Goal: Task Accomplishment & Management: Manage account settings

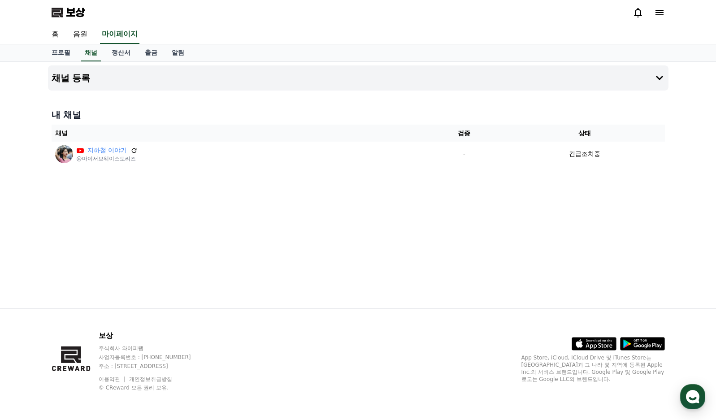
click at [459, 235] on div "채널 등록 내 채널 채널 검증 상태 지하철 이야기 @마이서브웨이스토리즈 - 긴급조치중" at bounding box center [357, 185] width 627 height 246
click at [497, 186] on div "채널 등록 내 채널 채널 승인 상태 Subway Stories @mysubwaystories - 승인 대기중" at bounding box center [357, 185] width 627 height 246
click at [496, 188] on div "채널 등록 내 채널 채널 승인 상태 Subway Stories @mysubwaystories - 승인 대기중" at bounding box center [357, 185] width 627 height 246
click at [119, 50] on link "정산서" at bounding box center [120, 52] width 33 height 17
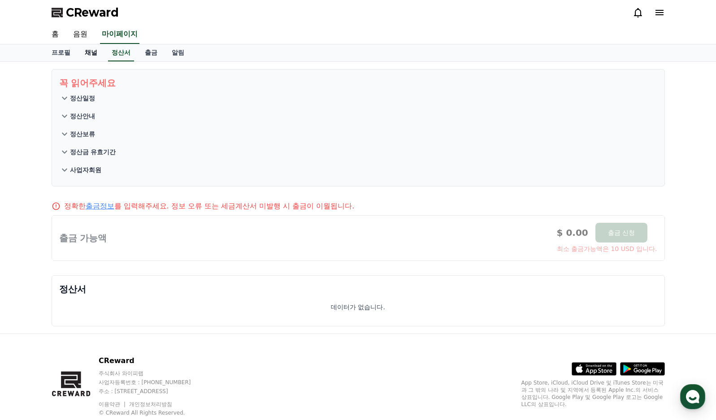
click at [83, 49] on link "채널" at bounding box center [91, 52] width 27 height 17
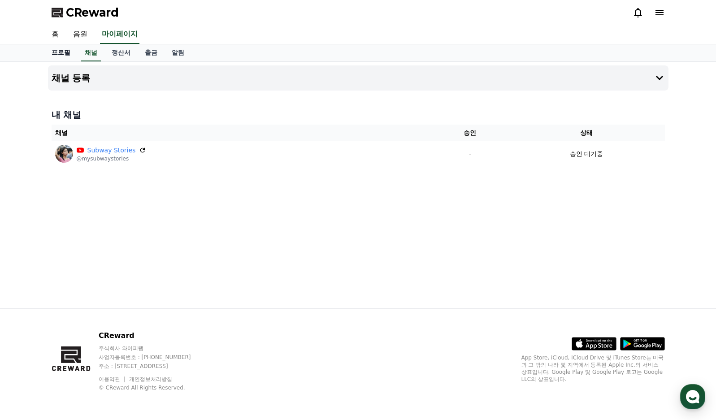
click at [56, 50] on link "프로필" at bounding box center [60, 52] width 33 height 17
select select "**********"
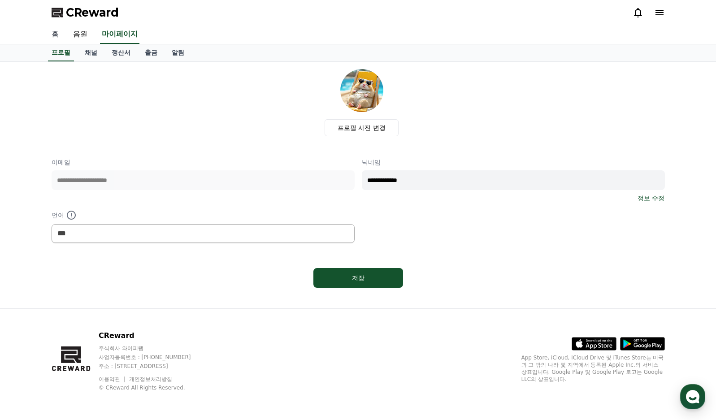
click at [54, 38] on link "홈" at bounding box center [55, 34] width 22 height 19
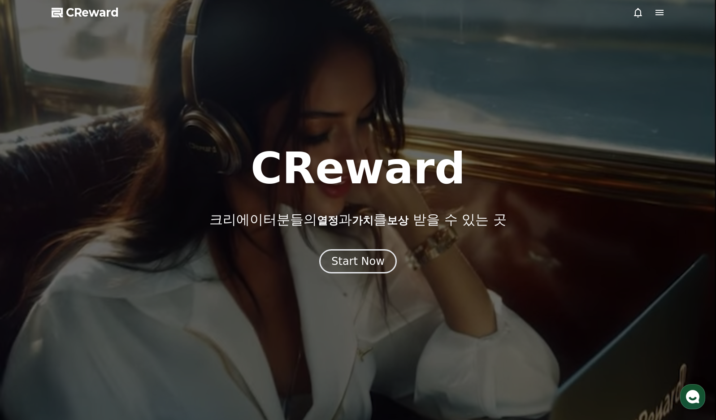
click at [663, 14] on icon at bounding box center [659, 12] width 11 height 11
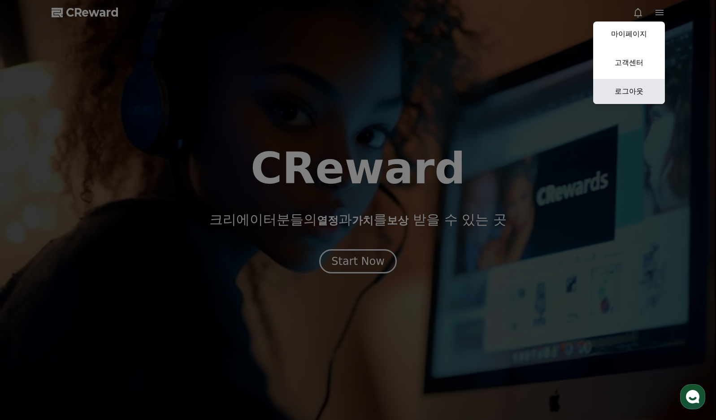
click at [634, 92] on link "로그아웃" at bounding box center [629, 91] width 72 height 25
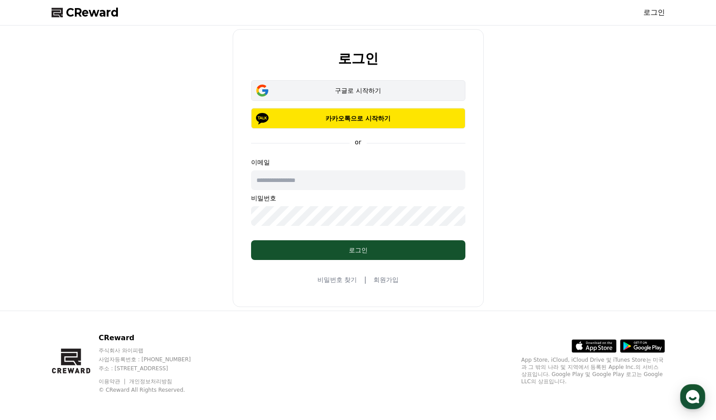
click at [407, 86] on button "구글로 시작하기" at bounding box center [358, 90] width 214 height 21
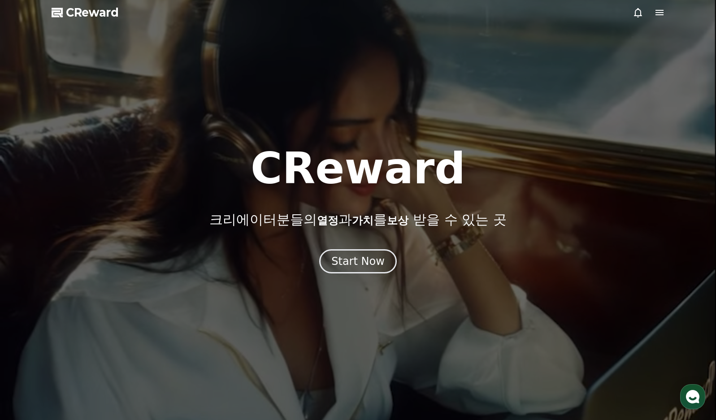
click at [656, 11] on icon at bounding box center [659, 12] width 8 height 5
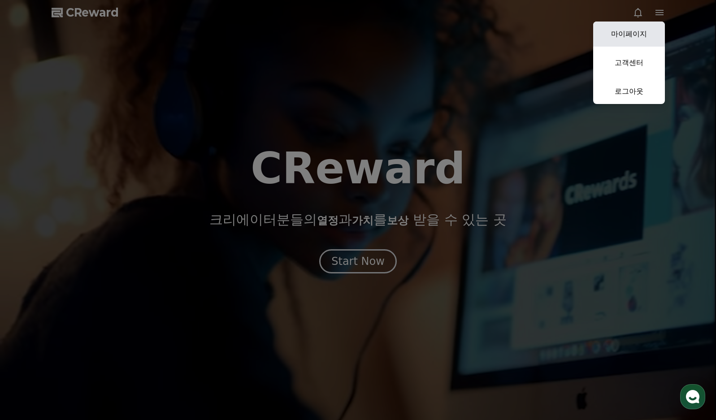
click at [639, 32] on link "마이페이지" at bounding box center [629, 34] width 72 height 25
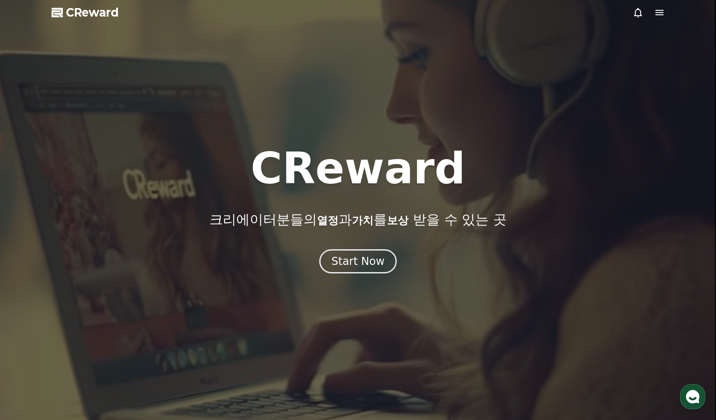
select select "**********"
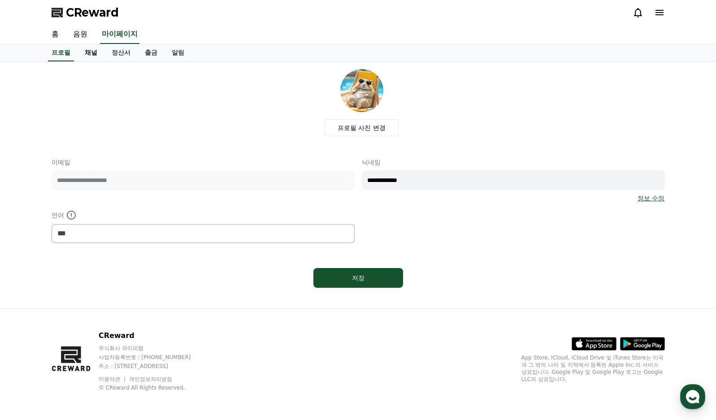
click at [89, 49] on link "채널" at bounding box center [91, 52] width 27 height 17
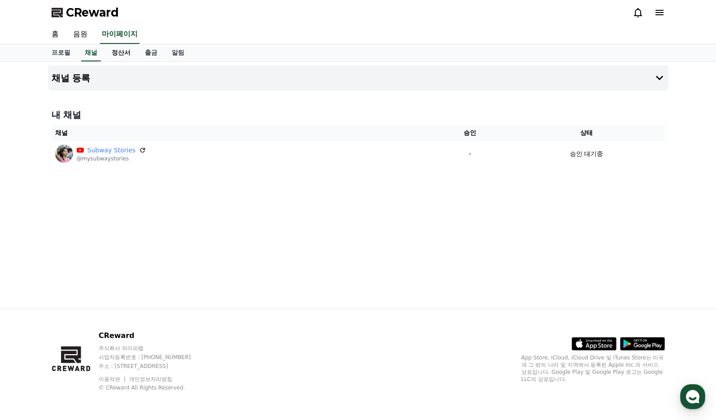
click at [123, 49] on link "정산서" at bounding box center [120, 52] width 33 height 17
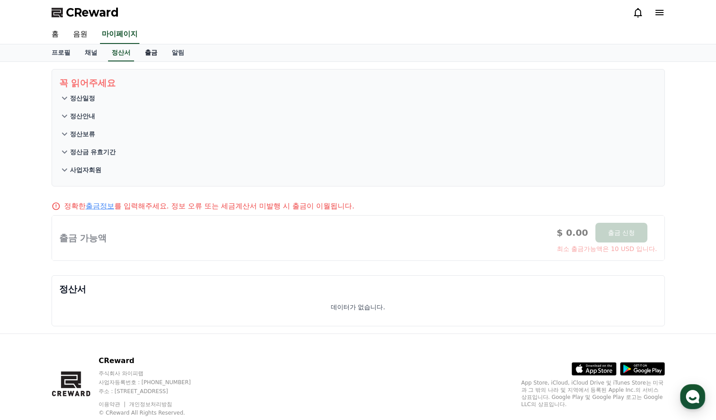
click at [152, 48] on link "출금" at bounding box center [151, 52] width 27 height 17
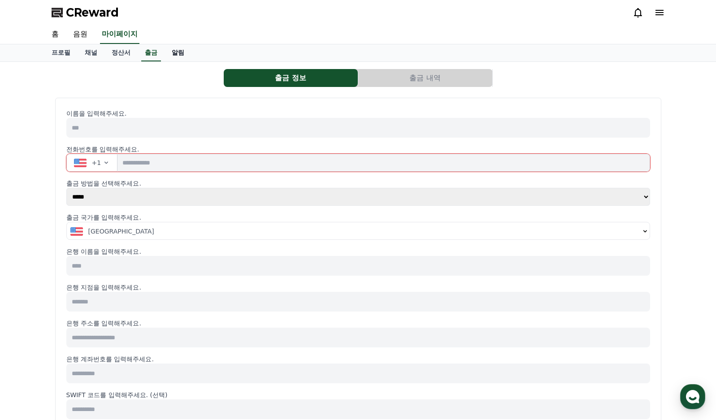
click at [176, 58] on link "알림" at bounding box center [177, 52] width 27 height 17
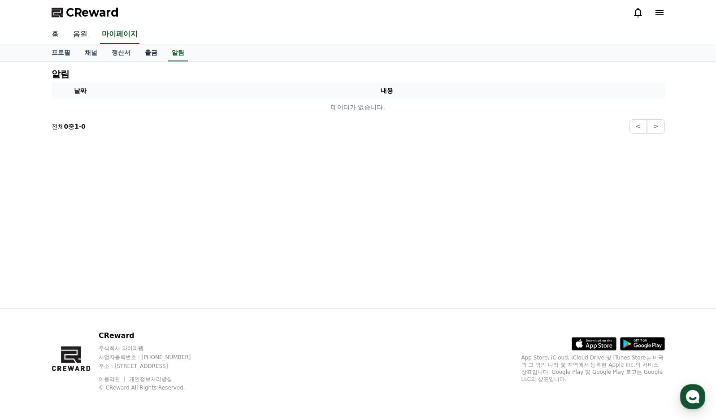
click at [147, 55] on link "출금" at bounding box center [151, 52] width 27 height 17
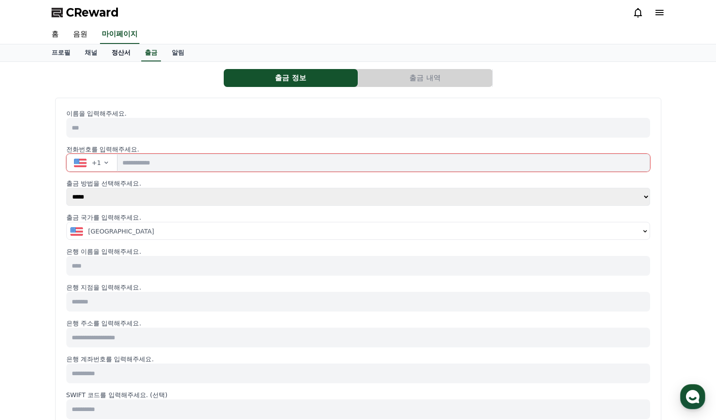
click at [117, 52] on link "정산서" at bounding box center [120, 52] width 33 height 17
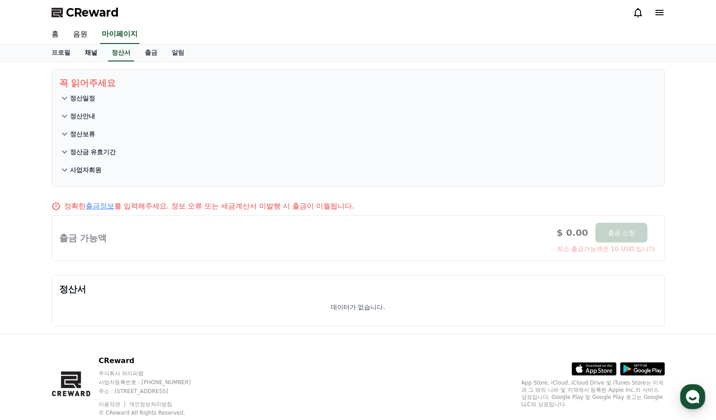
click at [97, 52] on link "채널" at bounding box center [91, 52] width 27 height 17
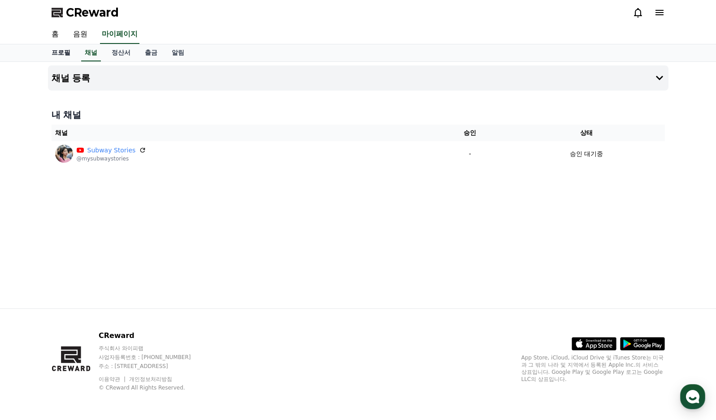
click at [56, 52] on link "프로필" at bounding box center [60, 52] width 33 height 17
select select "**********"
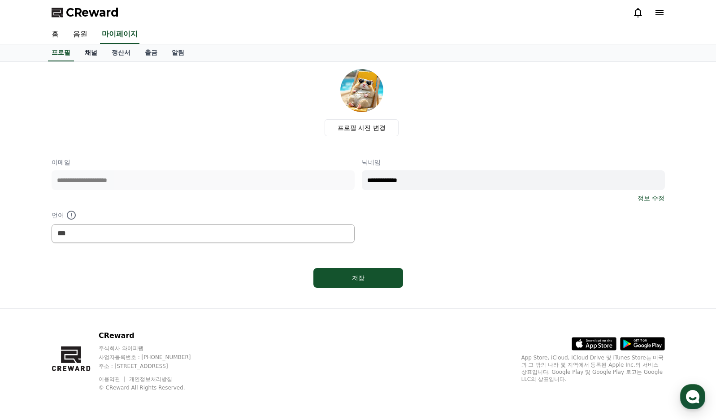
click at [98, 52] on link "채널" at bounding box center [91, 52] width 27 height 17
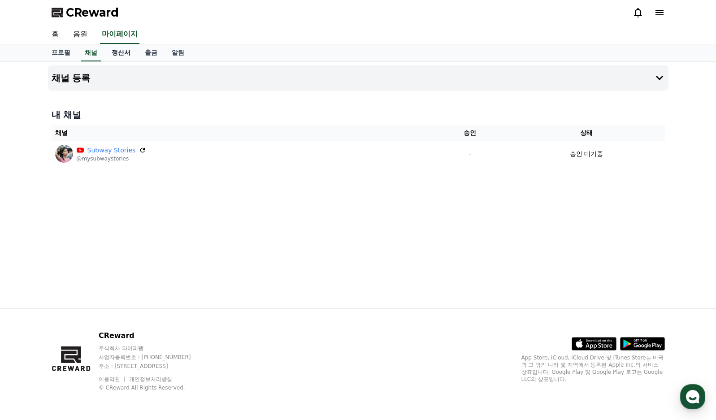
click at [121, 52] on link "정산서" at bounding box center [120, 52] width 33 height 17
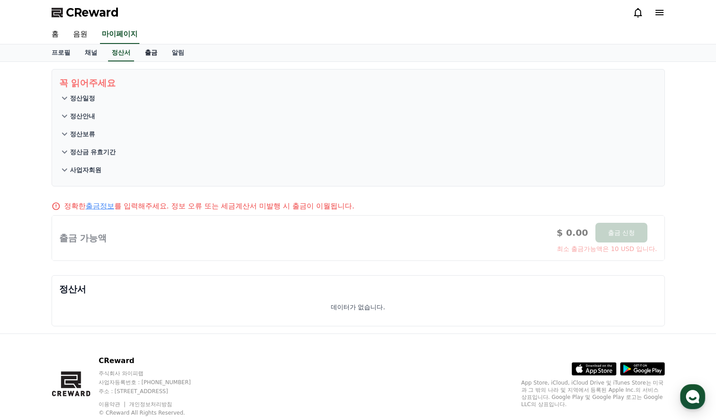
click at [151, 52] on link "출금" at bounding box center [151, 52] width 27 height 17
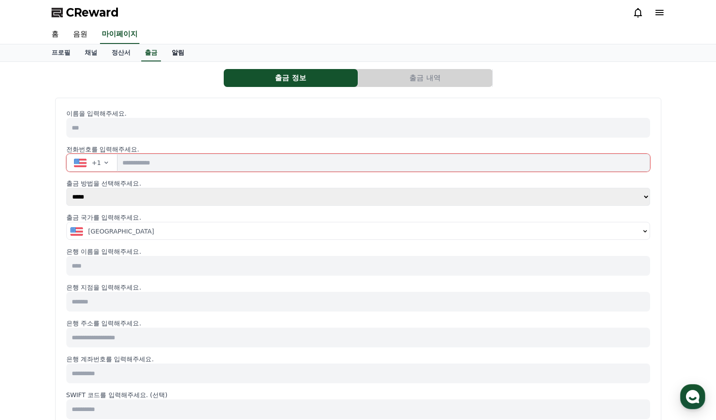
click at [189, 53] on link "알림" at bounding box center [177, 52] width 27 height 17
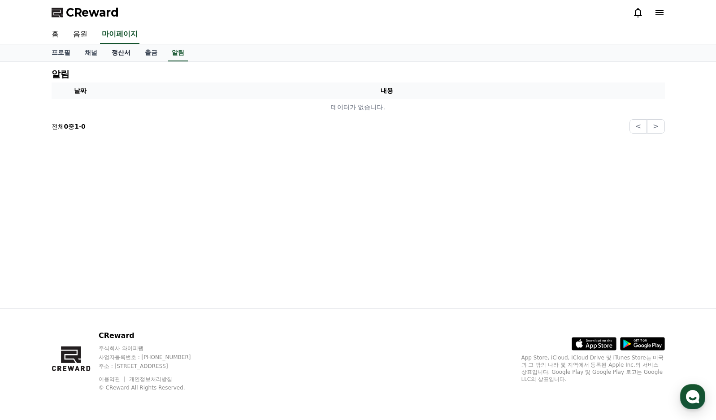
click at [116, 53] on link "정산서" at bounding box center [120, 52] width 33 height 17
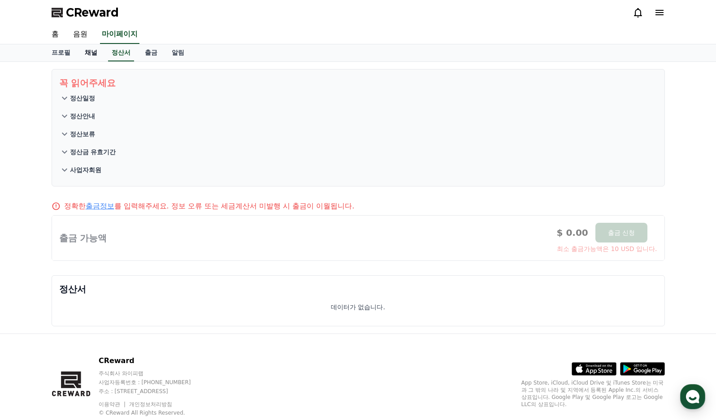
click at [80, 49] on link "채널" at bounding box center [91, 52] width 27 height 17
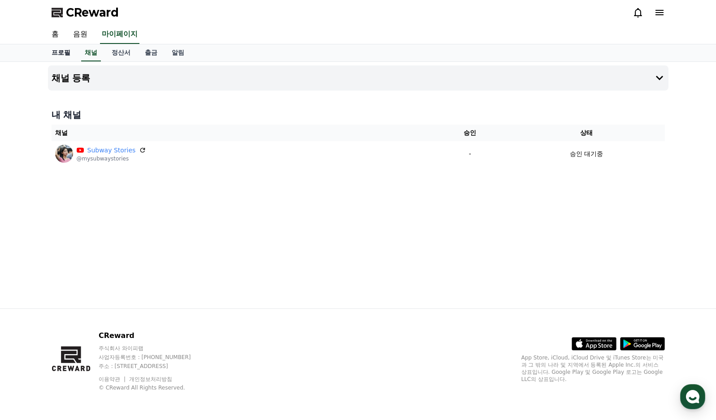
click at [59, 49] on link "프로필" at bounding box center [60, 52] width 33 height 17
select select "**********"
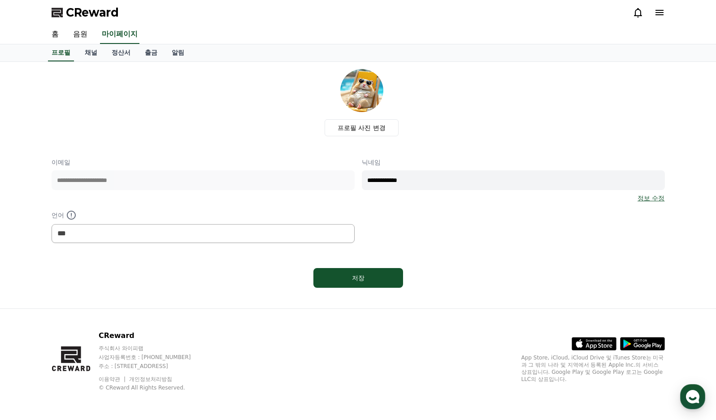
click at [567, 102] on div "프로필 사진 변경" at bounding box center [362, 102] width 606 height 67
